Goal: Information Seeking & Learning: Find specific fact

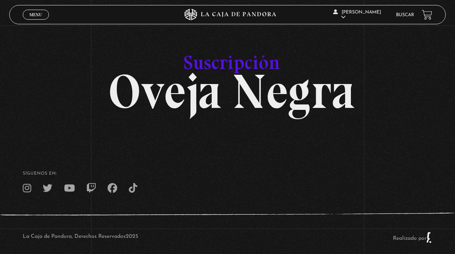
scroll to position [9, 0]
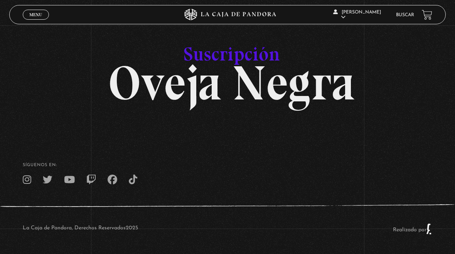
click at [40, 15] on span "Menu" at bounding box center [35, 14] width 13 height 5
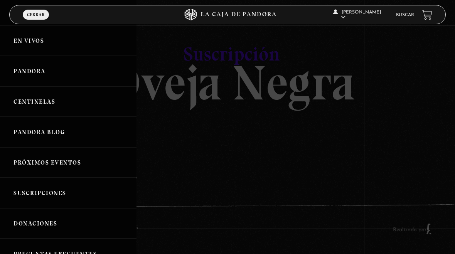
scroll to position [0, 0]
click at [45, 69] on link "Pandora" at bounding box center [68, 71] width 136 height 30
click at [46, 97] on link "Centinelas" at bounding box center [68, 101] width 136 height 30
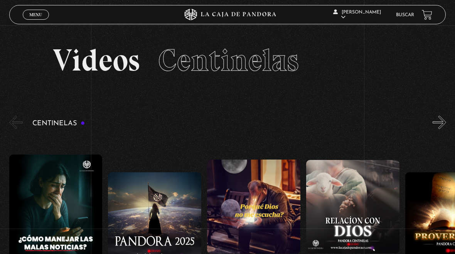
click at [404, 17] on link "Buscar" at bounding box center [405, 15] width 18 height 5
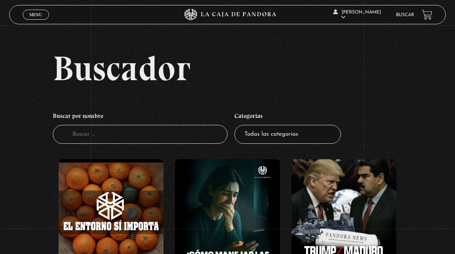
click at [185, 133] on input "Buscador" at bounding box center [140, 134] width 175 height 19
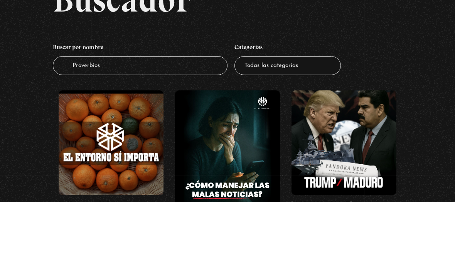
type input "Proverbios"
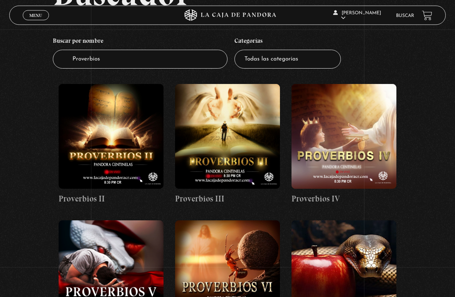
scroll to position [82, 0]
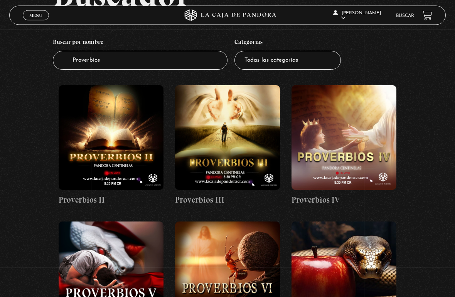
click at [128, 127] on figure at bounding box center [111, 138] width 105 height 105
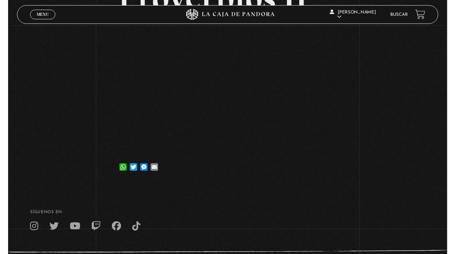
scroll to position [97, 0]
